Goal: Information Seeking & Learning: Learn about a topic

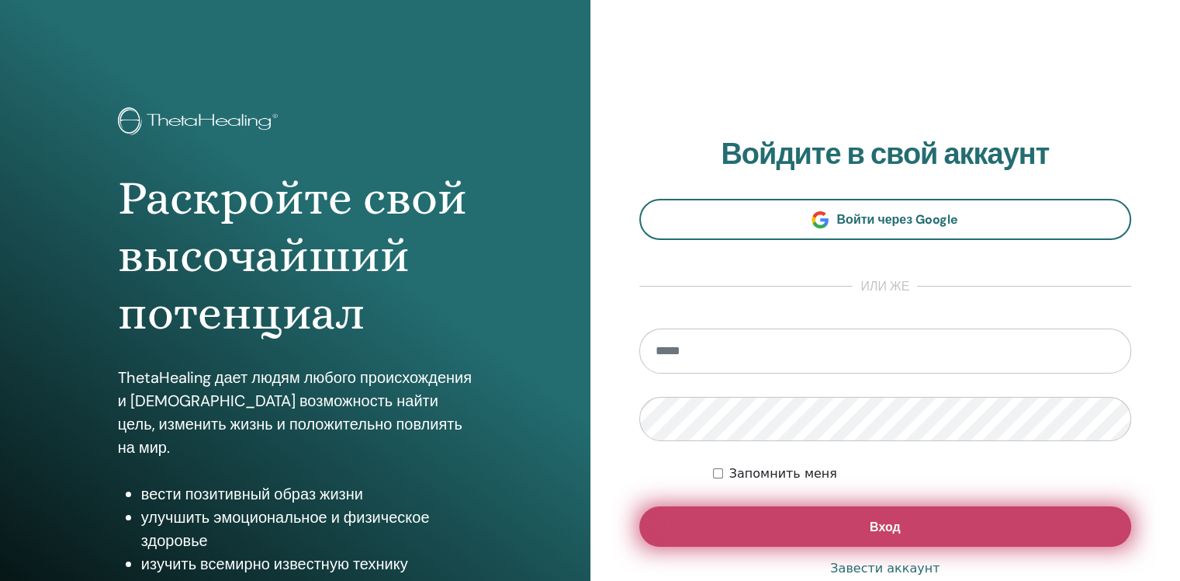
type input "**********"
click at [921, 527] on button "Вход" at bounding box center [885, 526] width 493 height 40
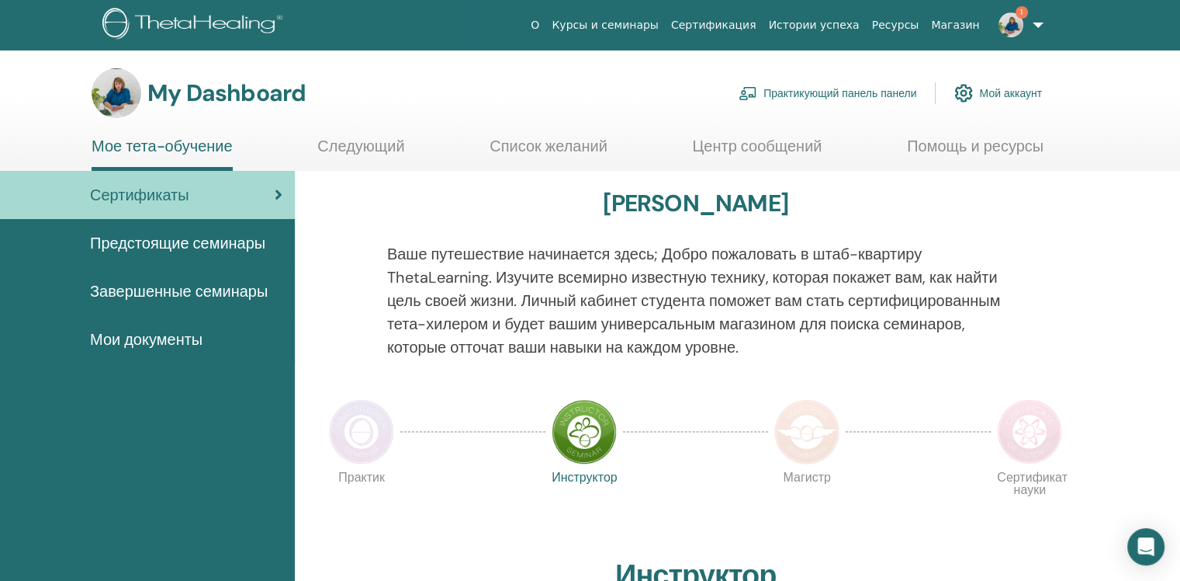
click at [1018, 19] on img at bounding box center [1011, 24] width 25 height 25
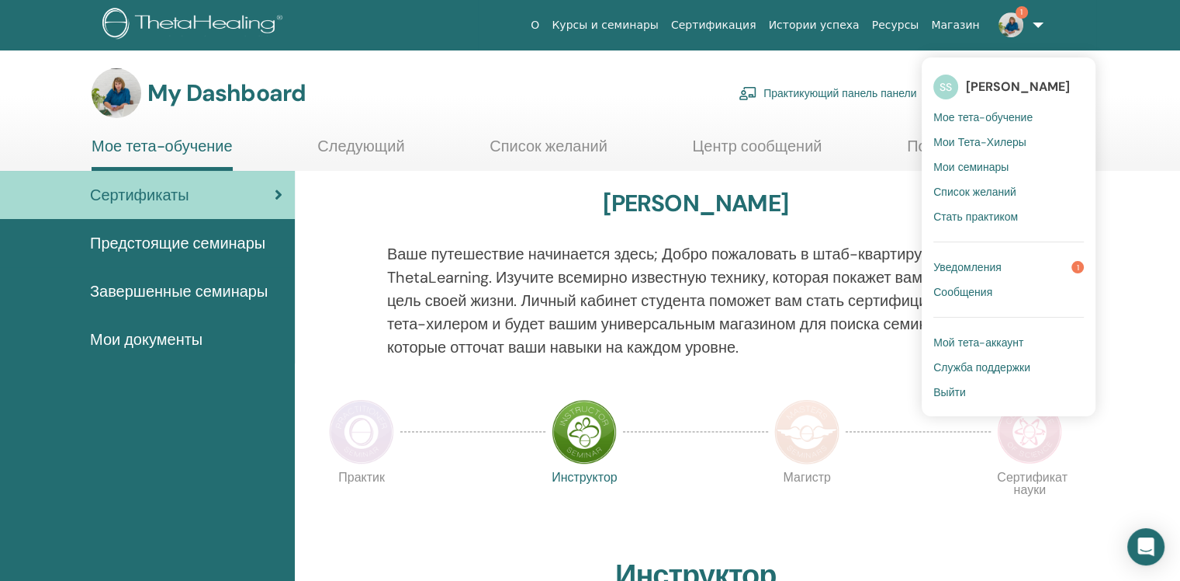
click at [979, 269] on span "Уведомления" at bounding box center [968, 267] width 68 height 14
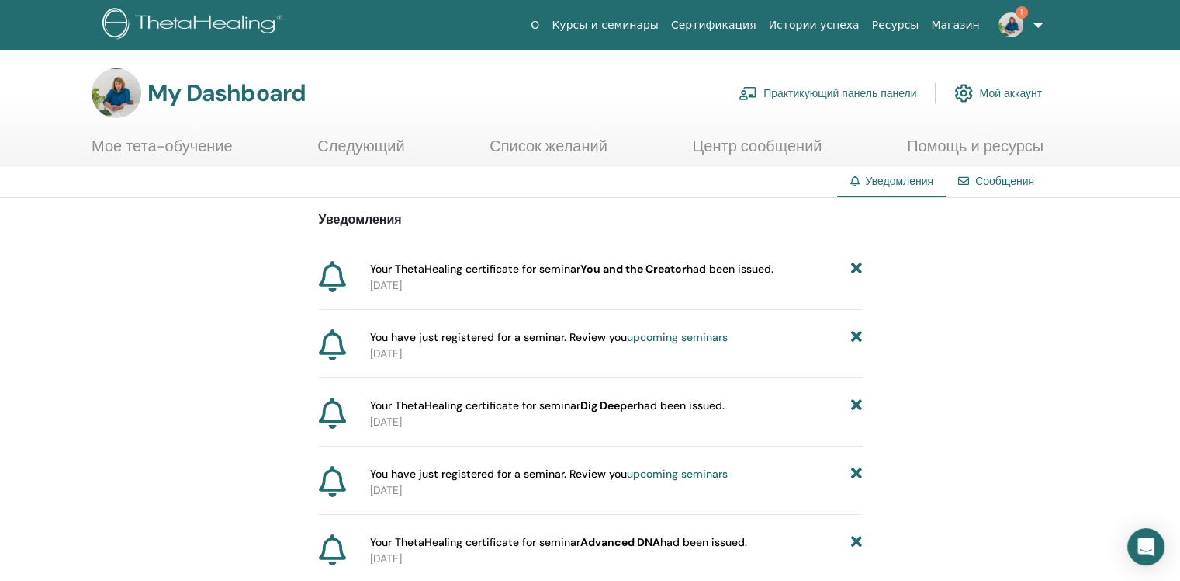
click at [1016, 15] on img at bounding box center [1011, 24] width 25 height 25
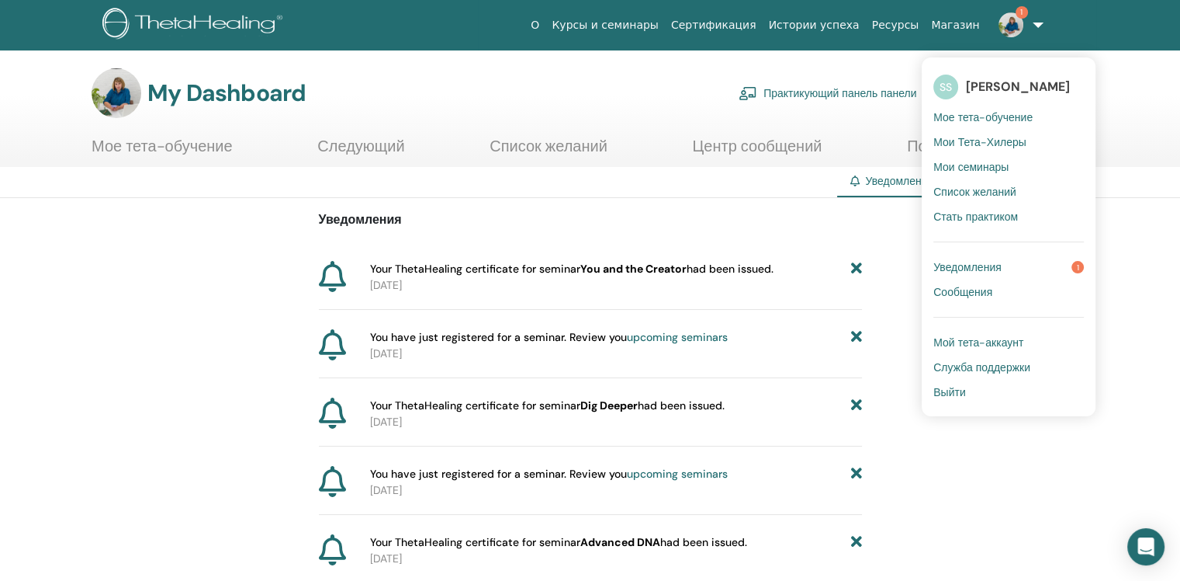
click at [1000, 112] on span "Мое тета-обучение" at bounding box center [983, 117] width 99 height 14
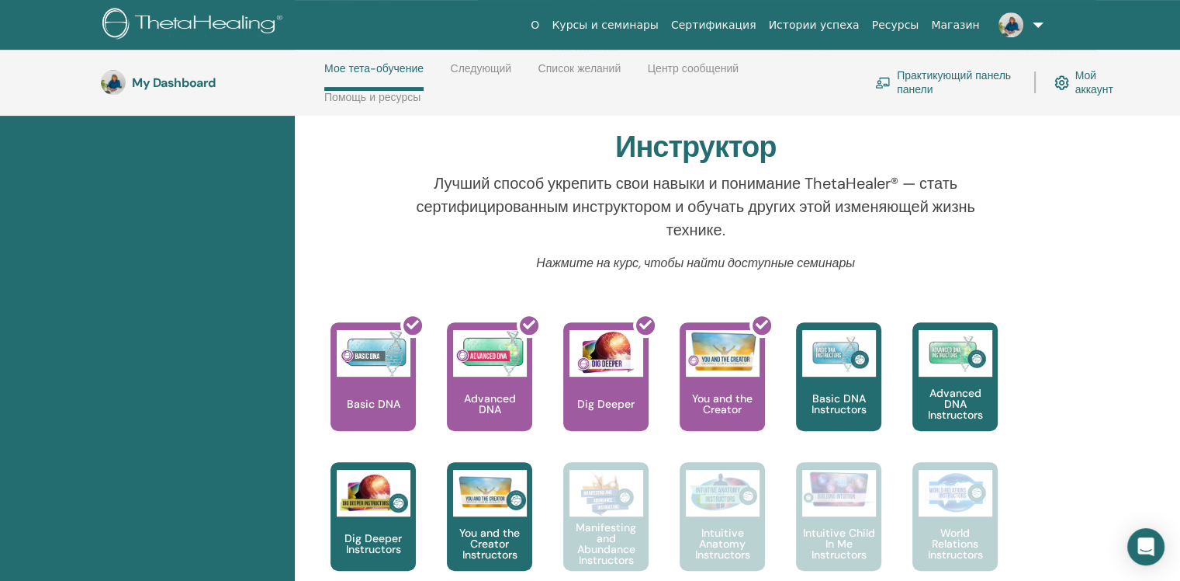
scroll to position [531, 0]
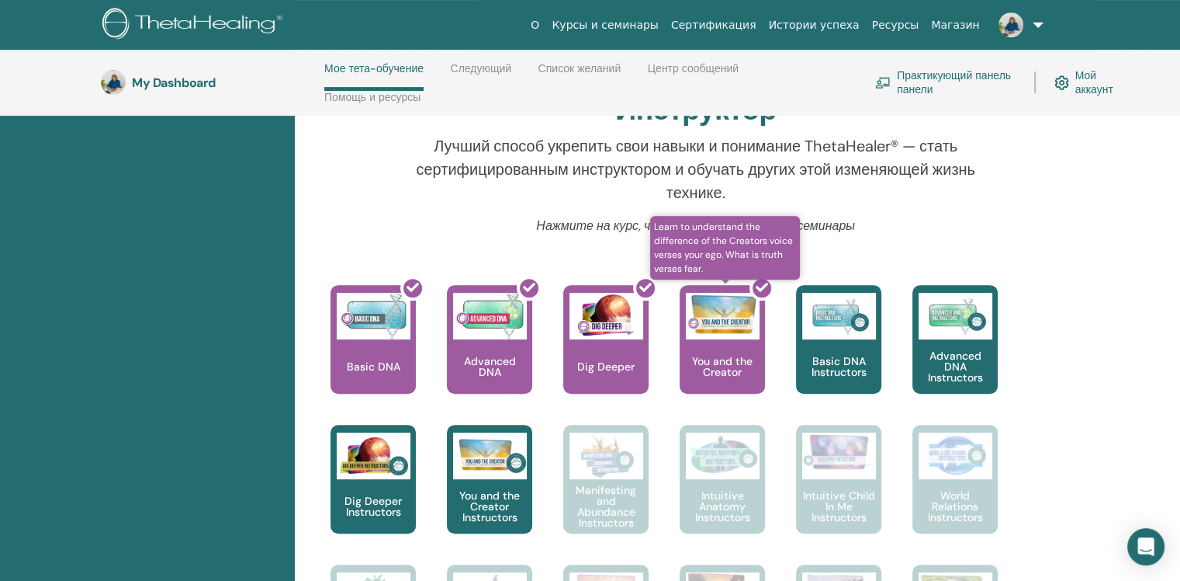
click at [725, 324] on div at bounding box center [731, 346] width 85 height 140
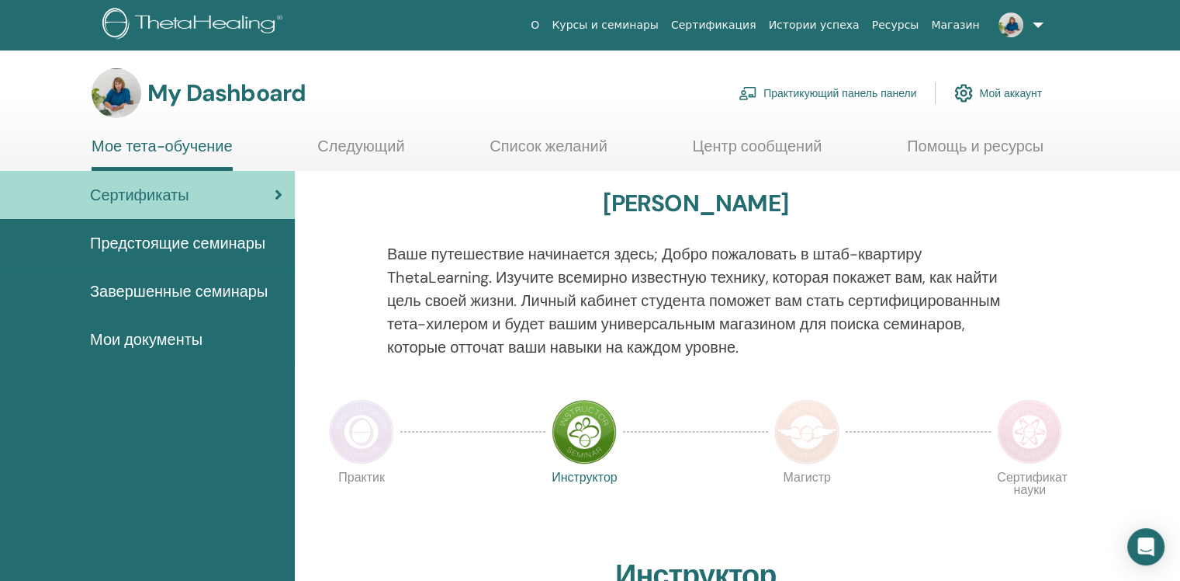
click at [177, 337] on span "Мои документы" at bounding box center [146, 339] width 113 height 23
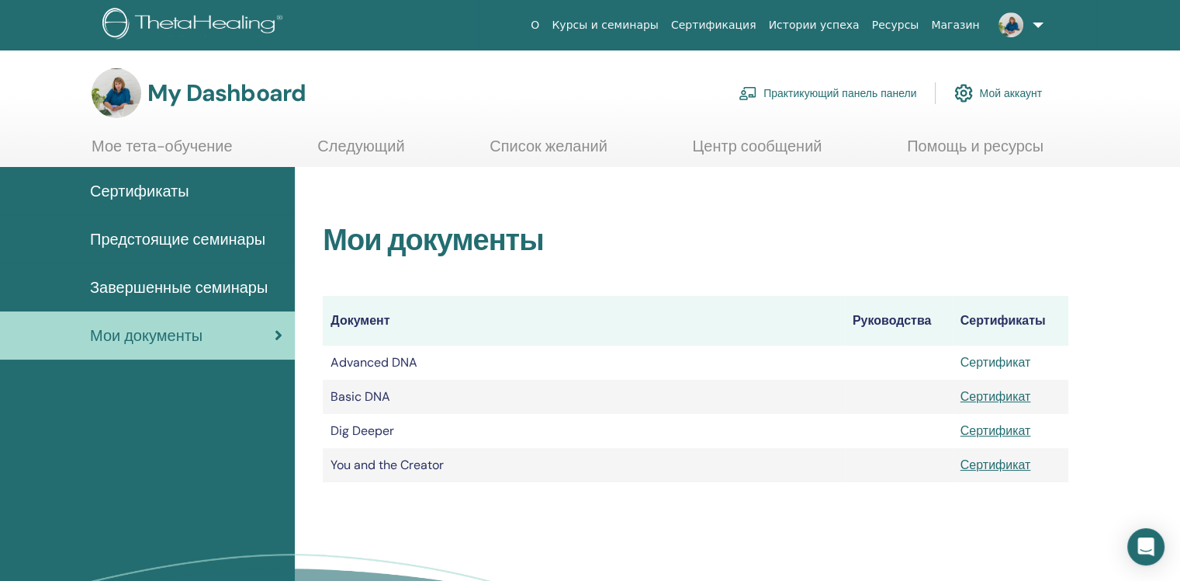
click at [1000, 361] on link "Сертификат" at bounding box center [996, 362] width 71 height 16
click at [1009, 397] on link "Сертификат" at bounding box center [996, 396] width 71 height 16
click at [997, 430] on link "Сертификат" at bounding box center [996, 430] width 71 height 16
click at [997, 462] on link "Сертификат" at bounding box center [996, 464] width 71 height 16
click at [348, 145] on link "Следующий" at bounding box center [360, 152] width 87 height 30
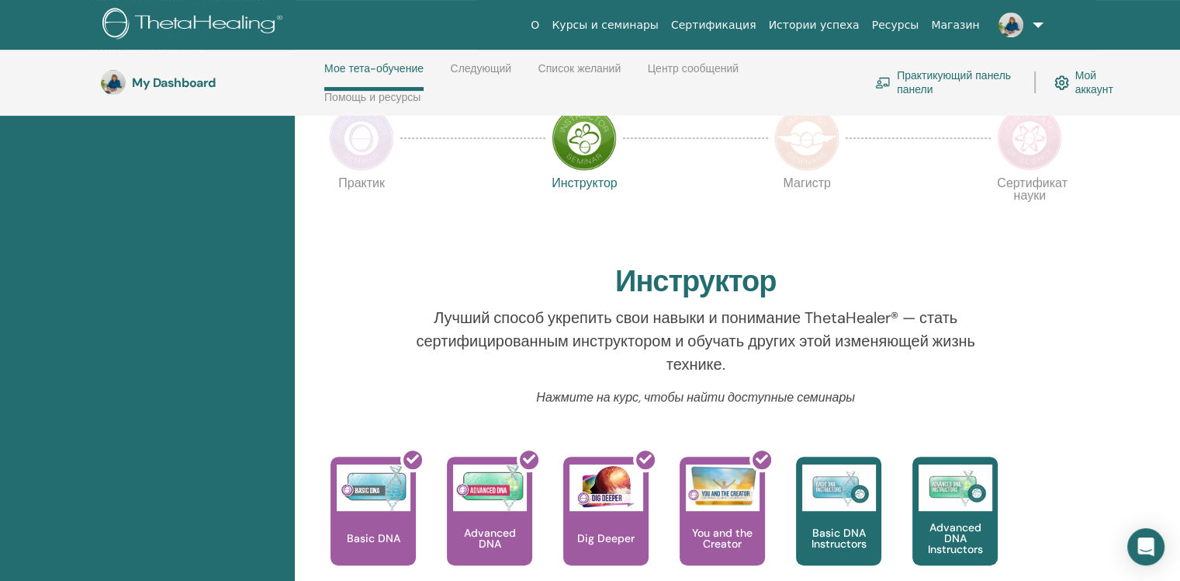
scroll to position [531, 0]
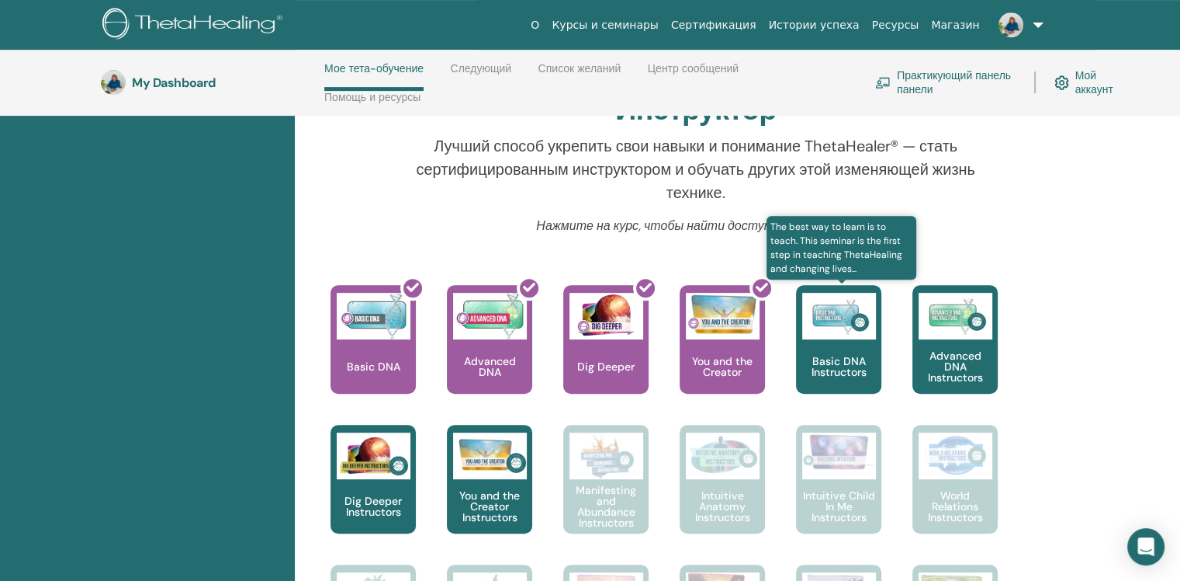
click at [852, 331] on img at bounding box center [839, 316] width 74 height 47
click at [861, 320] on img at bounding box center [839, 316] width 74 height 47
click at [832, 351] on div "Basic DNA Instructors" at bounding box center [838, 339] width 85 height 109
click at [832, 366] on p "Basic DNA Instructors" at bounding box center [838, 366] width 85 height 22
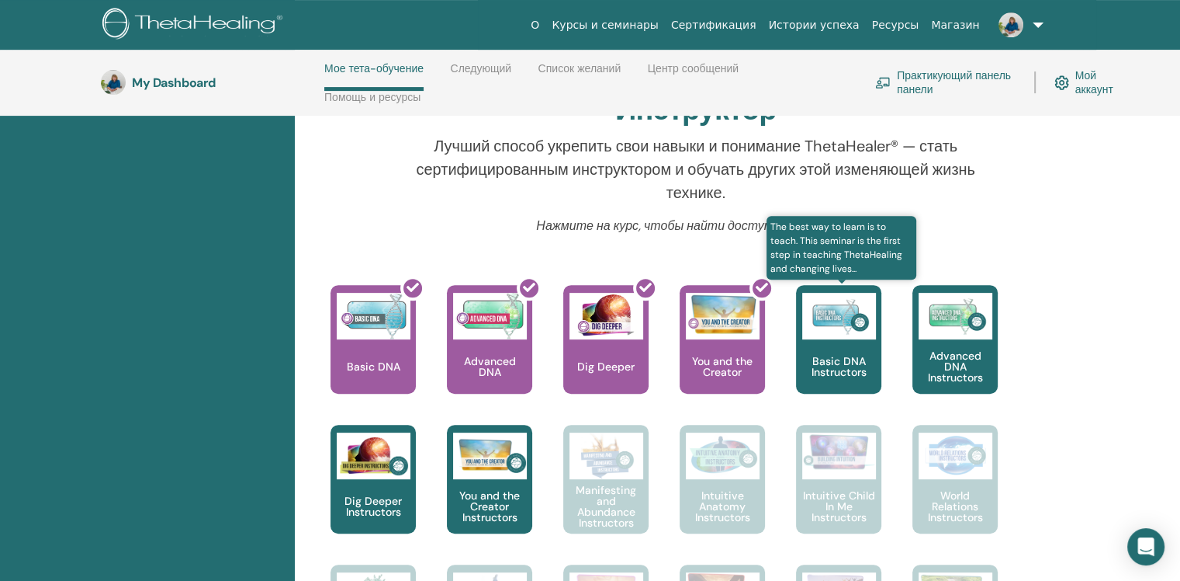
click at [844, 366] on p "Basic DNA Instructors" at bounding box center [838, 366] width 85 height 22
click at [860, 309] on img at bounding box center [839, 316] width 74 height 47
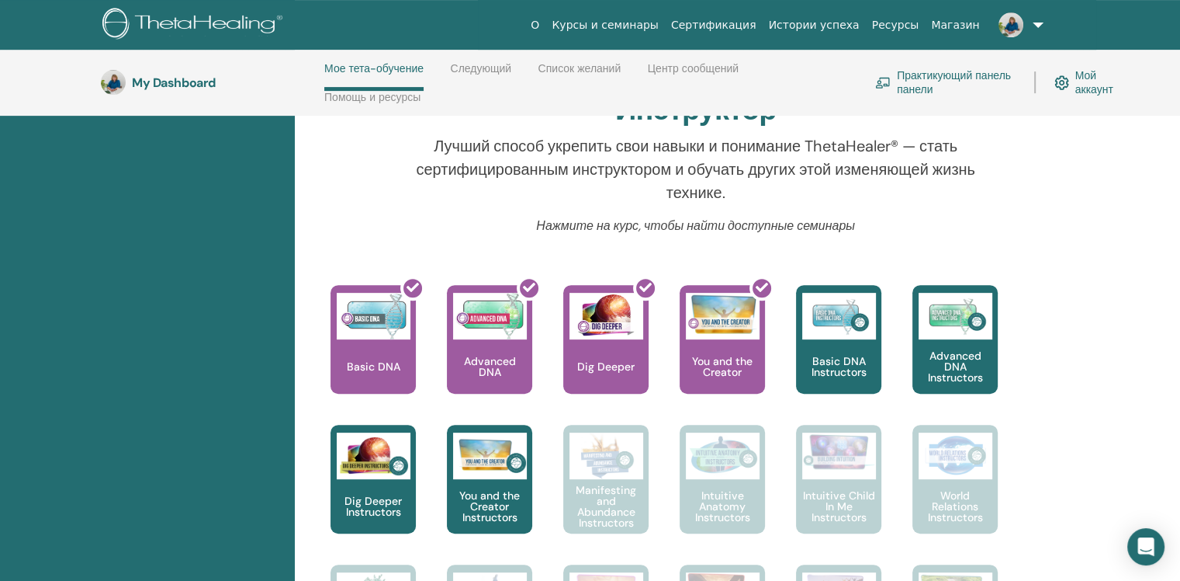
click at [832, 258] on div "Привет, SVETLANA Ваше путешествие начинается здесь; Добро пожаловать в штаб-ква…" at bounding box center [695, 581] width 783 height 1751
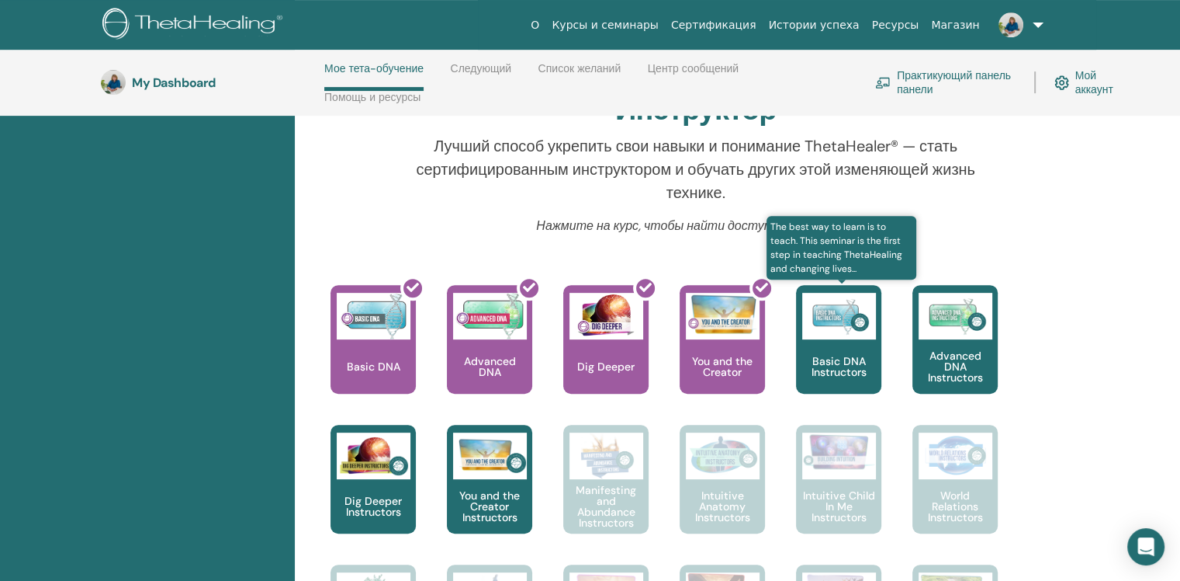
click at [837, 314] on img at bounding box center [839, 316] width 74 height 47
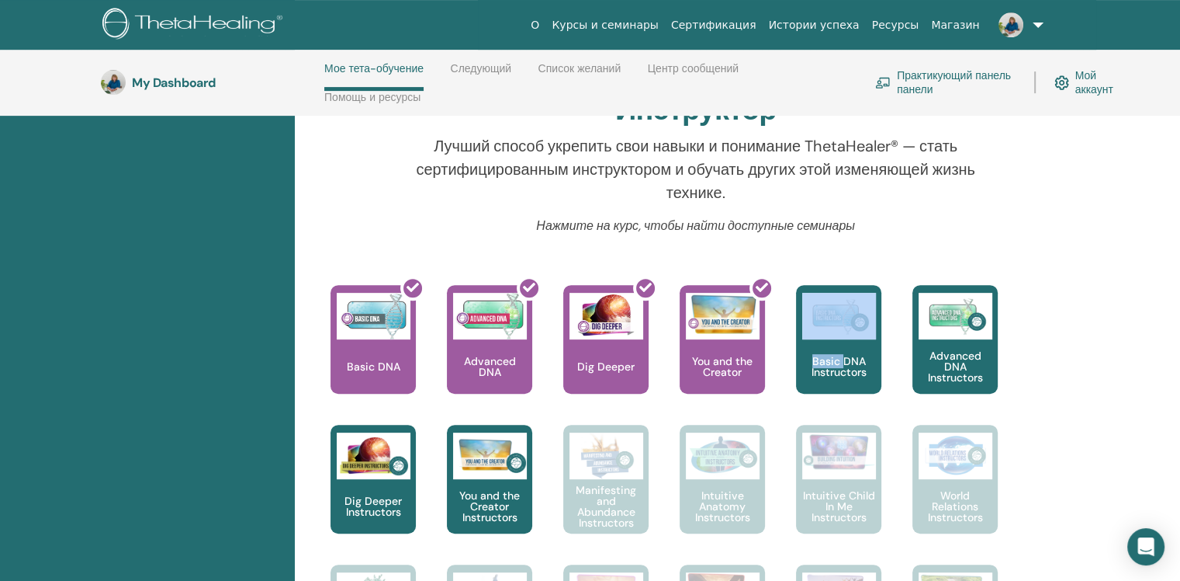
click at [478, 72] on link "Следующий" at bounding box center [480, 74] width 61 height 25
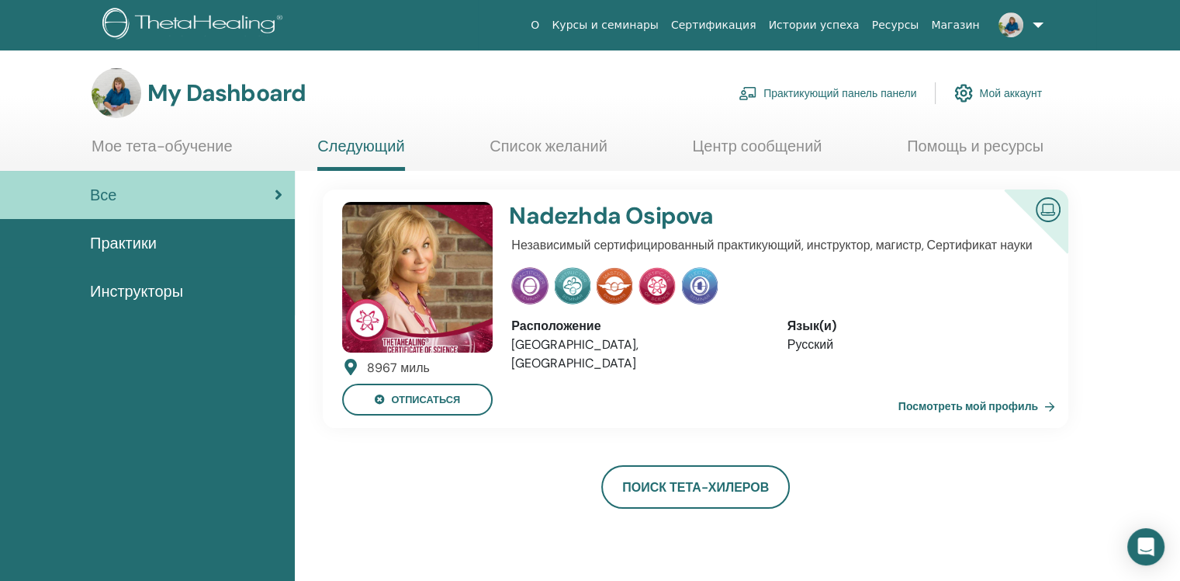
click at [546, 146] on link "Список желаний" at bounding box center [549, 152] width 118 height 30
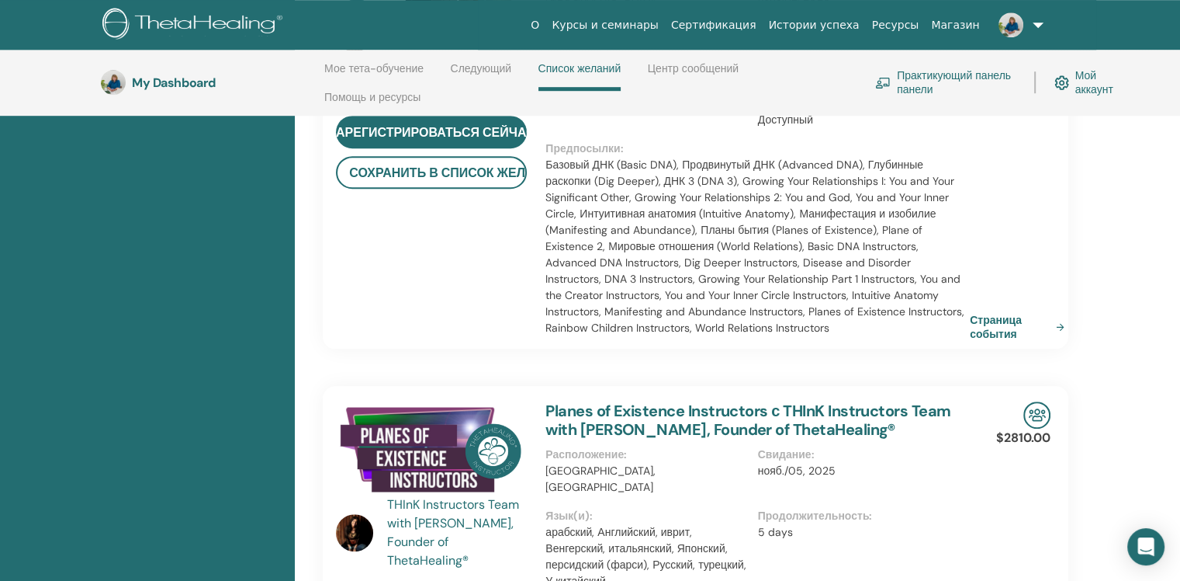
scroll to position [1307, 0]
